Goal: Task Accomplishment & Management: Manage account settings

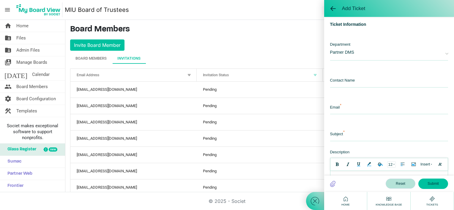
scroll to position [238, 0]
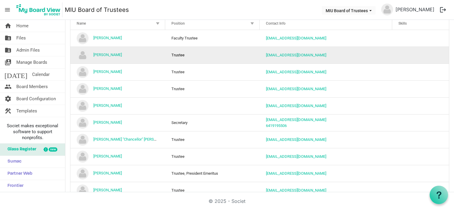
scroll to position [89, 0]
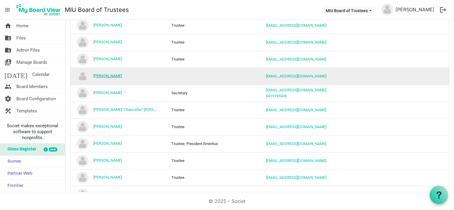
click at [102, 75] on link "Carolyn King" at bounding box center [107, 76] width 29 height 4
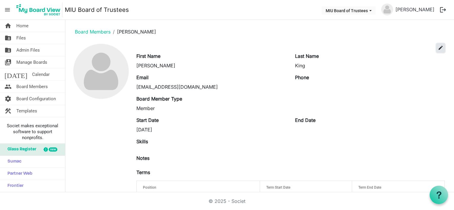
click at [438, 48] on span "edit" at bounding box center [440, 47] width 5 height 5
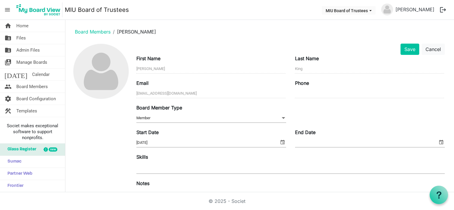
scroll to position [97, 0]
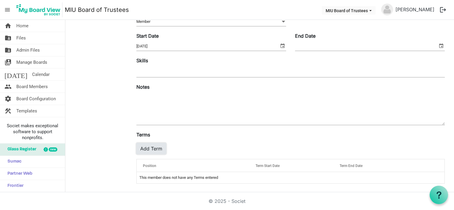
click at [156, 147] on button "Add Term" at bounding box center [151, 148] width 30 height 11
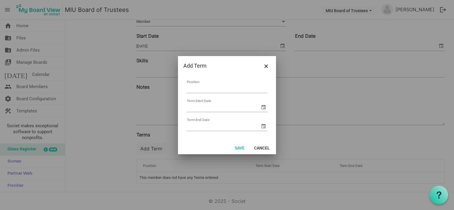
click at [201, 86] on input "Position" at bounding box center [227, 88] width 80 height 9
type input "Trustee"
click at [204, 109] on input "Term Start Date" at bounding box center [223, 107] width 73 height 9
click at [262, 107] on span "select" at bounding box center [263, 107] width 7 height 7
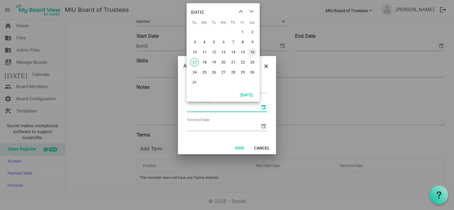
click at [253, 51] on span "16" at bounding box center [252, 52] width 9 height 9
type input "[DATE]"
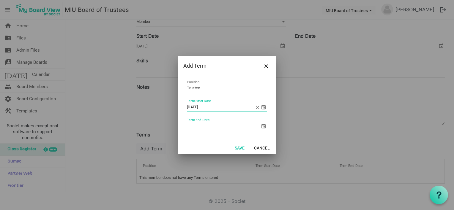
click at [262, 127] on span "select" at bounding box center [263, 126] width 7 height 7
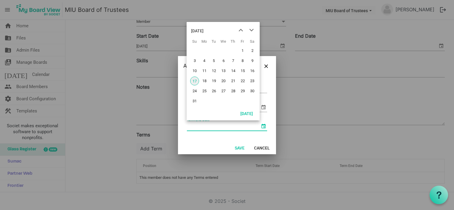
click at [225, 127] on input "Term End Date" at bounding box center [223, 126] width 73 height 9
type input "[DATE]"
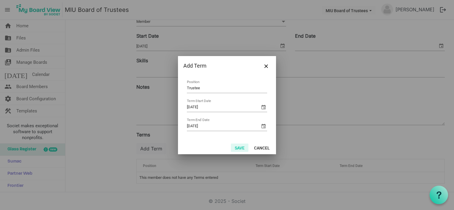
click at [242, 146] on button "Save" at bounding box center [240, 148] width 18 height 8
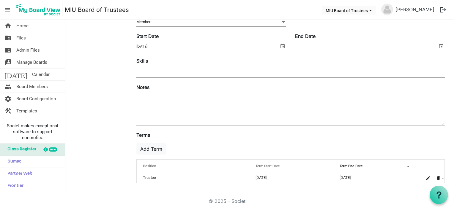
scroll to position [0, 0]
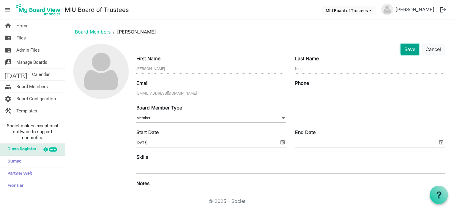
click at [405, 49] on button "Save" at bounding box center [409, 49] width 19 height 11
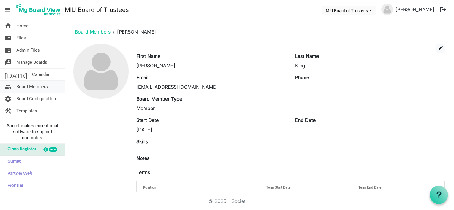
click at [34, 84] on span "Board Members" at bounding box center [31, 87] width 31 height 12
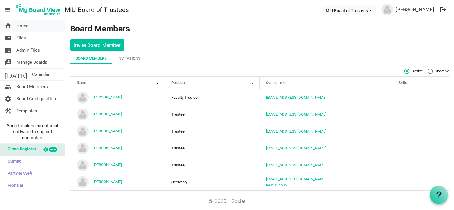
click at [22, 24] on span "Home" at bounding box center [22, 26] width 12 height 12
